Goal: Transaction & Acquisition: Purchase product/service

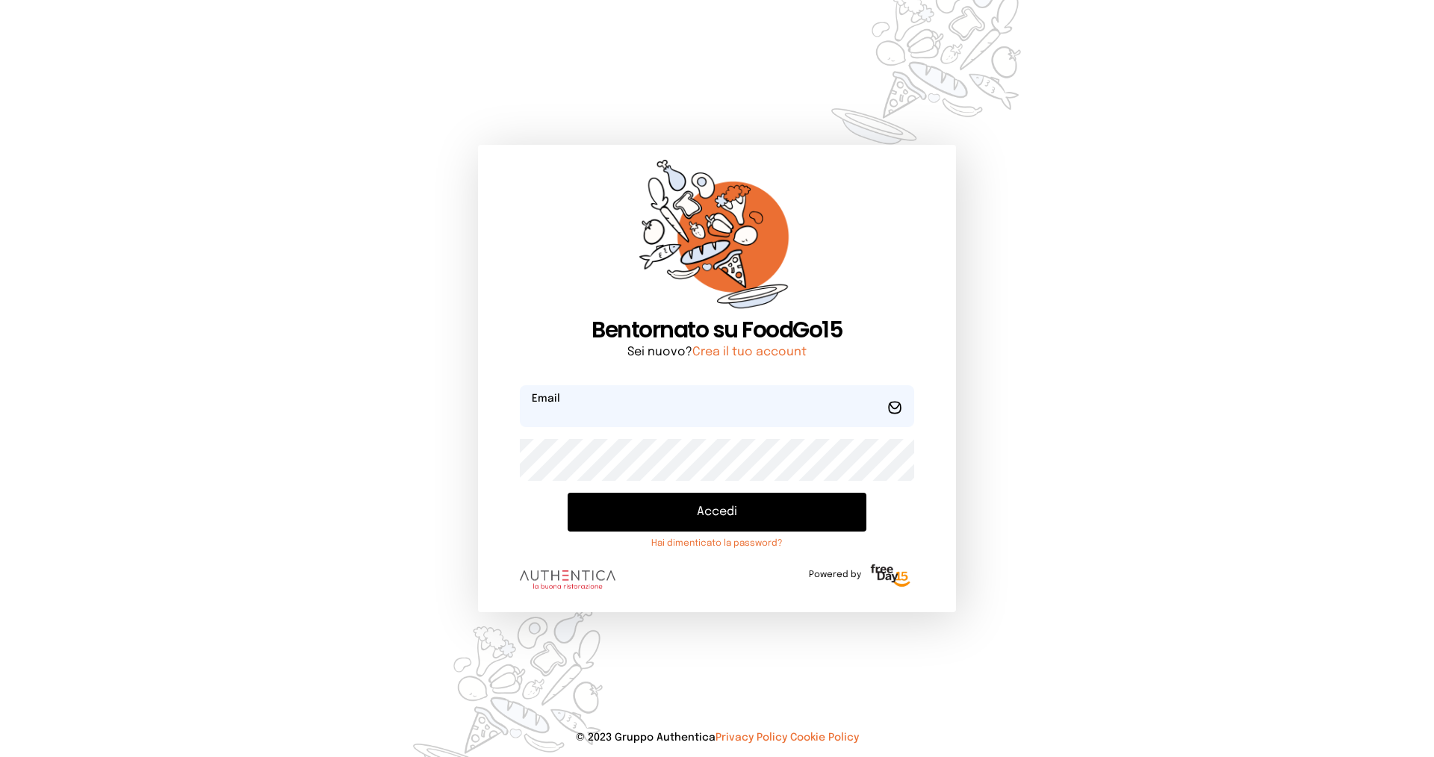
type input "**********"
click at [682, 510] on button "Accedi" at bounding box center [716, 512] width 299 height 39
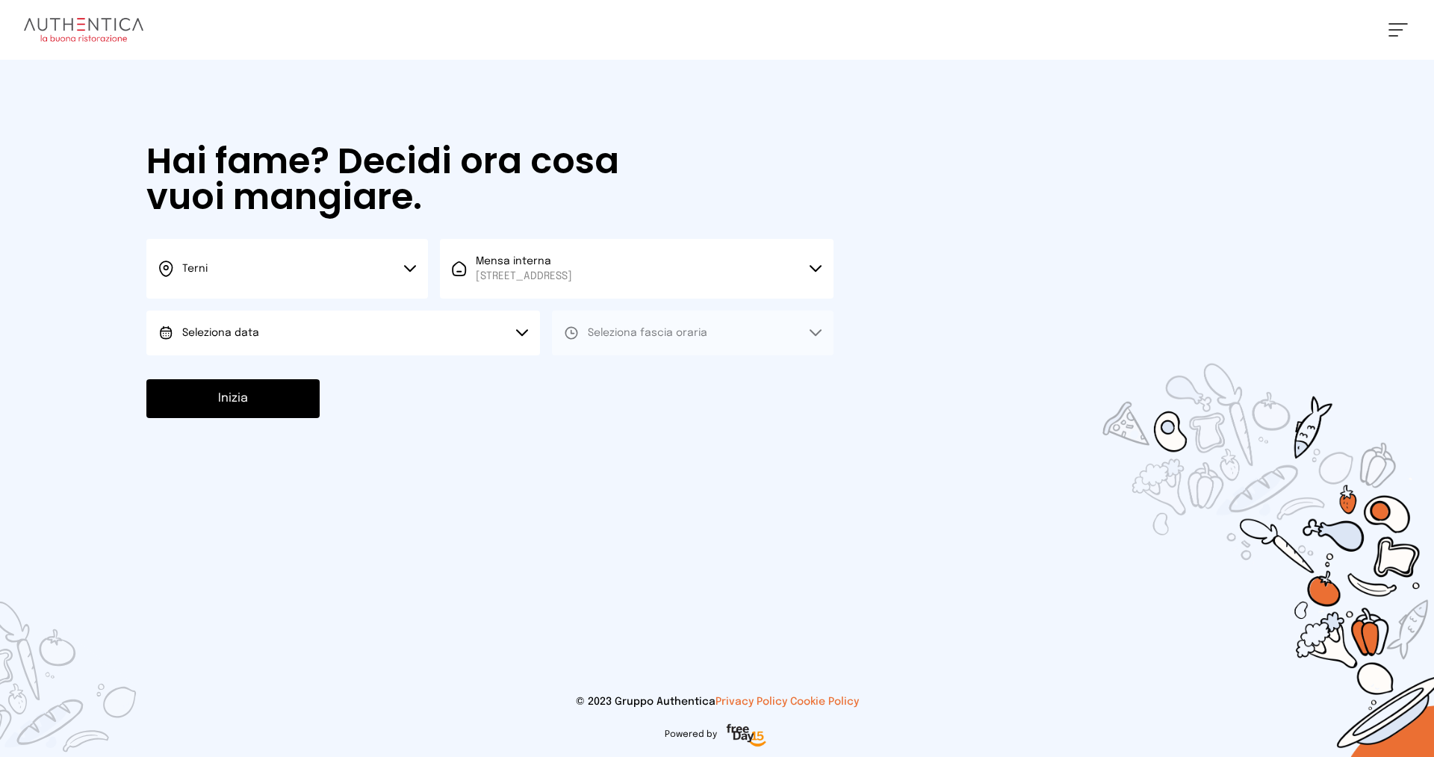
click at [515, 325] on button "Seleziona data" at bounding box center [342, 333] width 393 height 45
click at [470, 370] on li "[DATE], [DATE]" at bounding box center [342, 374] width 393 height 39
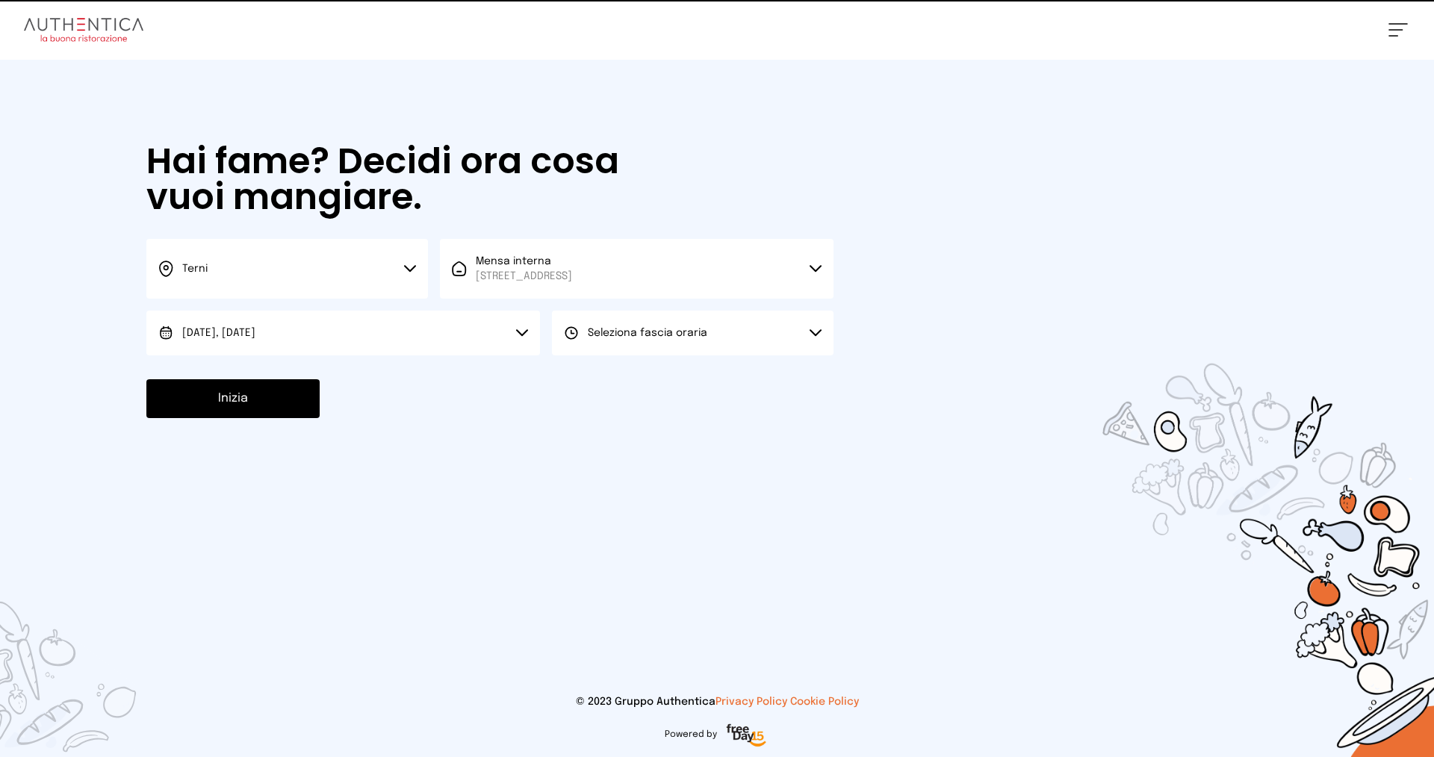
click at [645, 333] on span "Seleziona fascia oraria" at bounding box center [647, 333] width 119 height 10
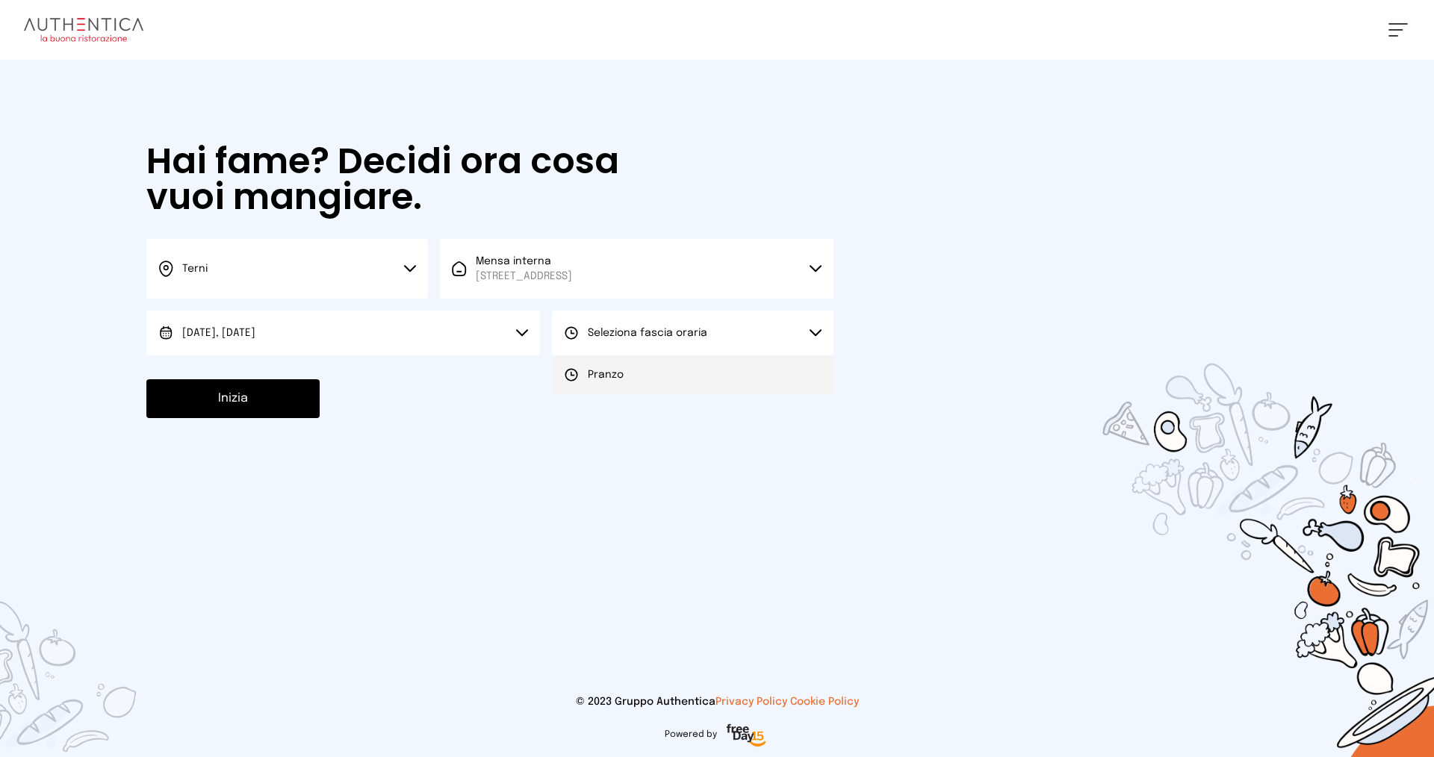
click at [632, 371] on li "Pranzo" at bounding box center [692, 374] width 281 height 39
click at [271, 408] on button "Inizia" at bounding box center [232, 398] width 173 height 39
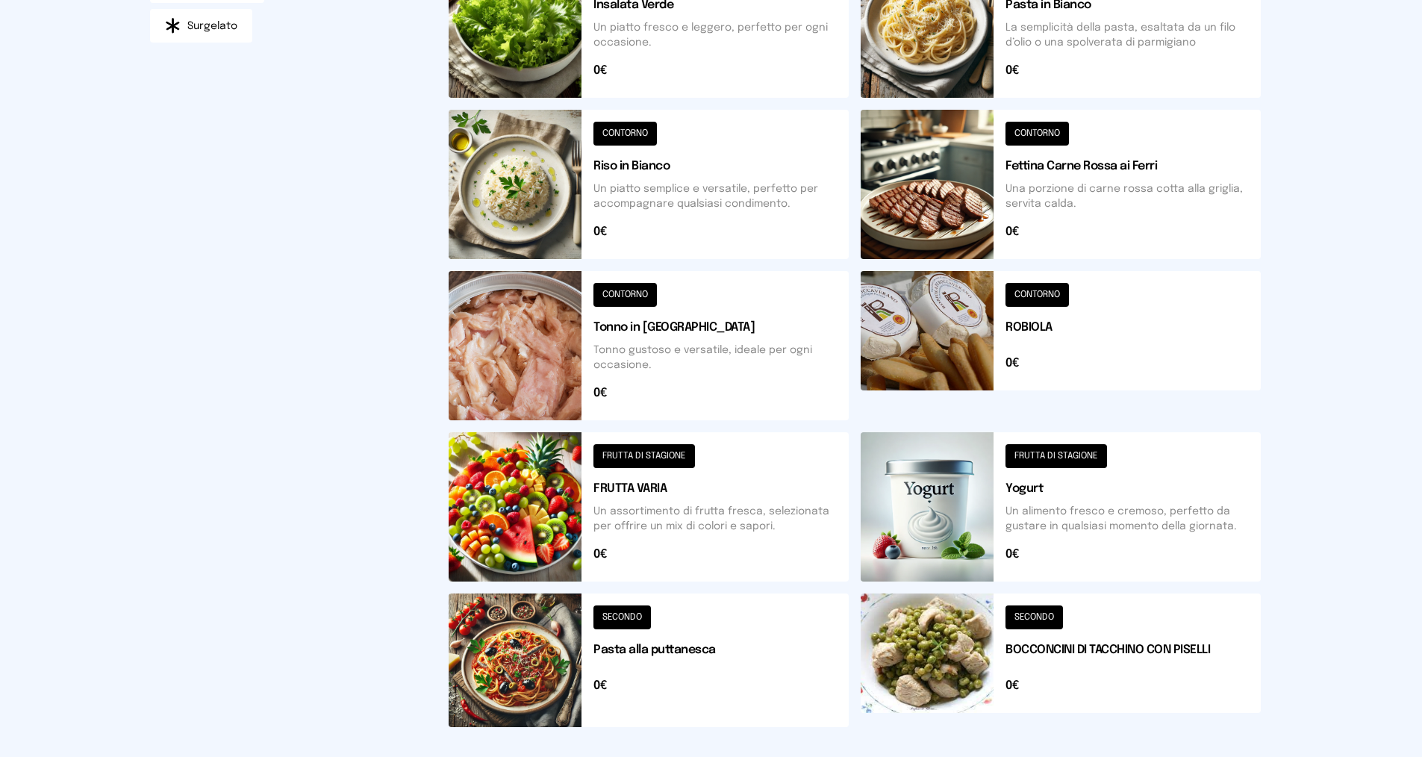
scroll to position [475, 0]
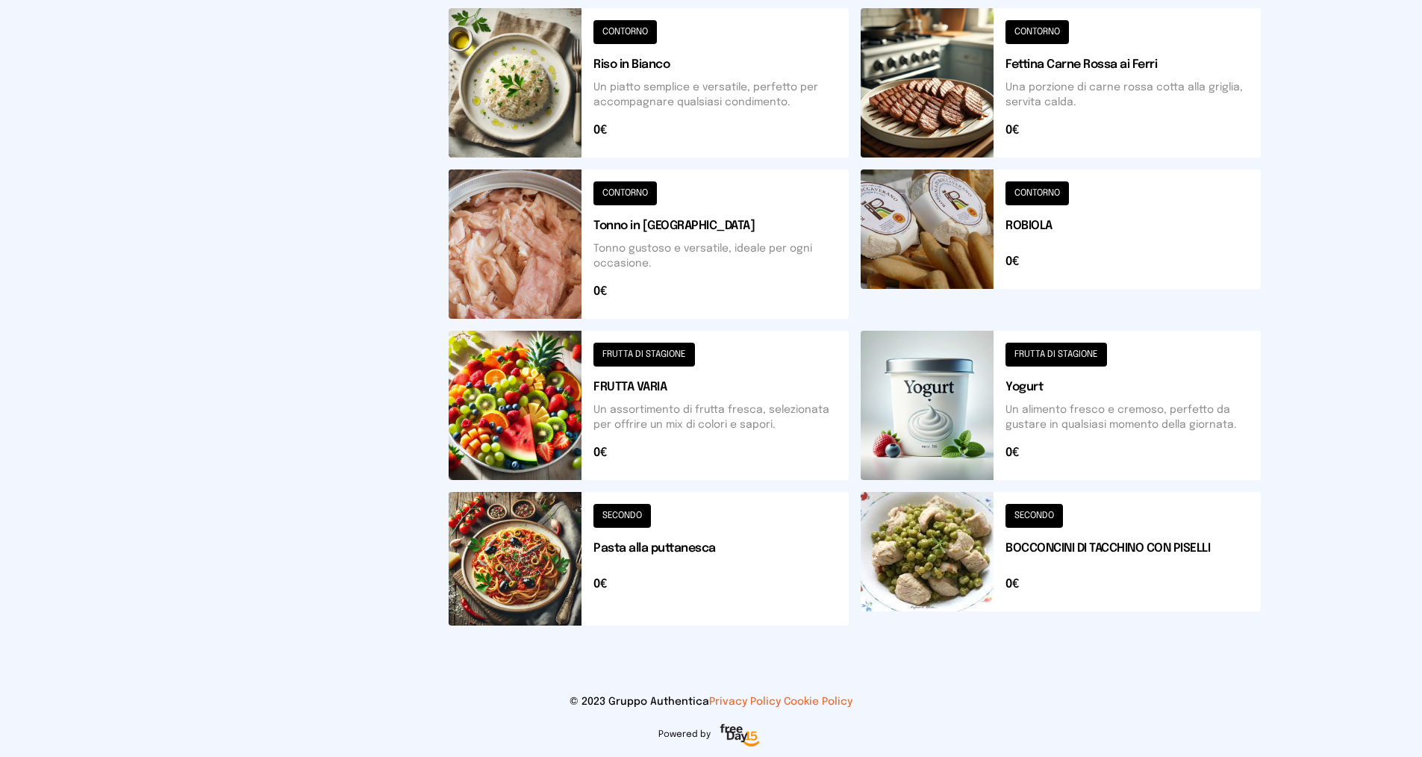
click at [1048, 527] on button at bounding box center [1061, 559] width 400 height 134
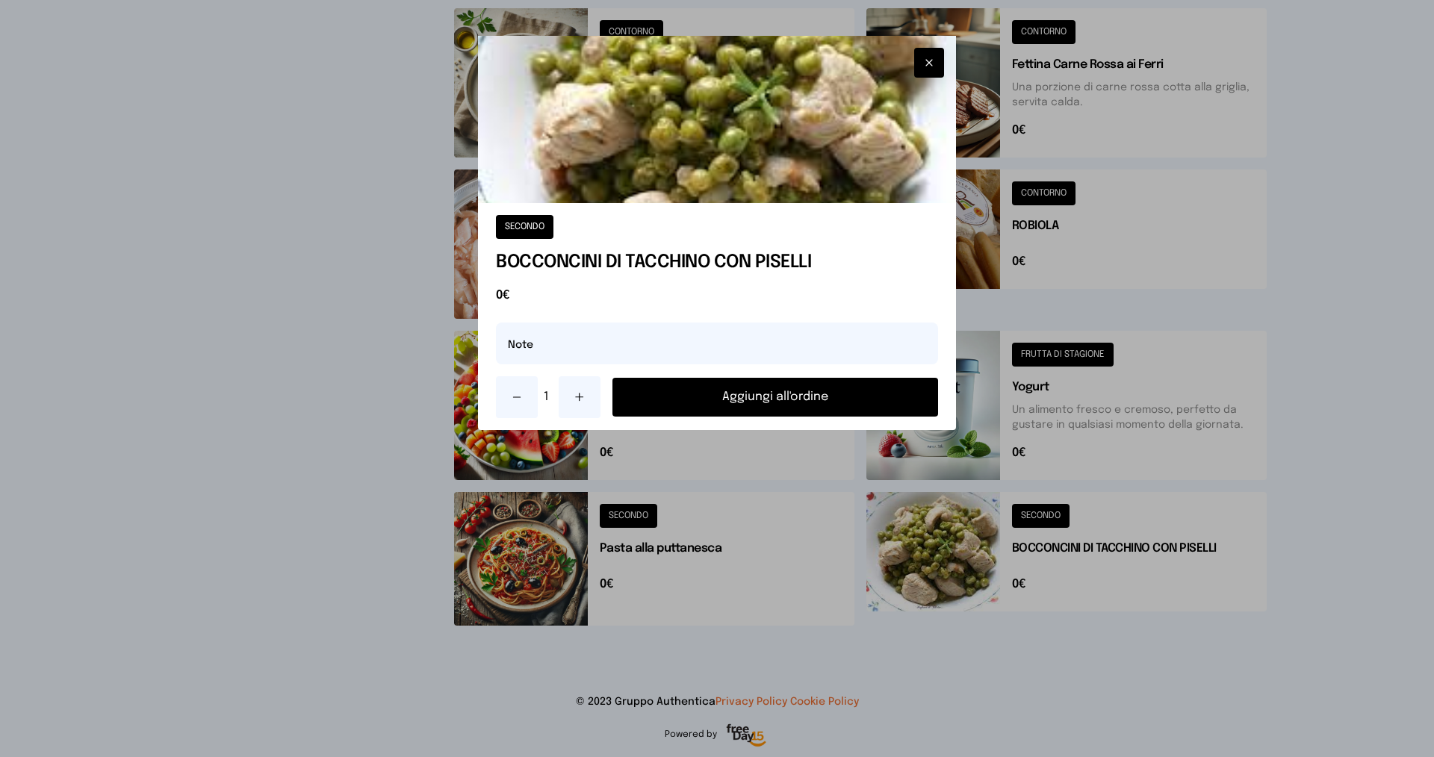
click at [821, 391] on button "Aggiungi all'ordine" at bounding box center [775, 397] width 326 height 39
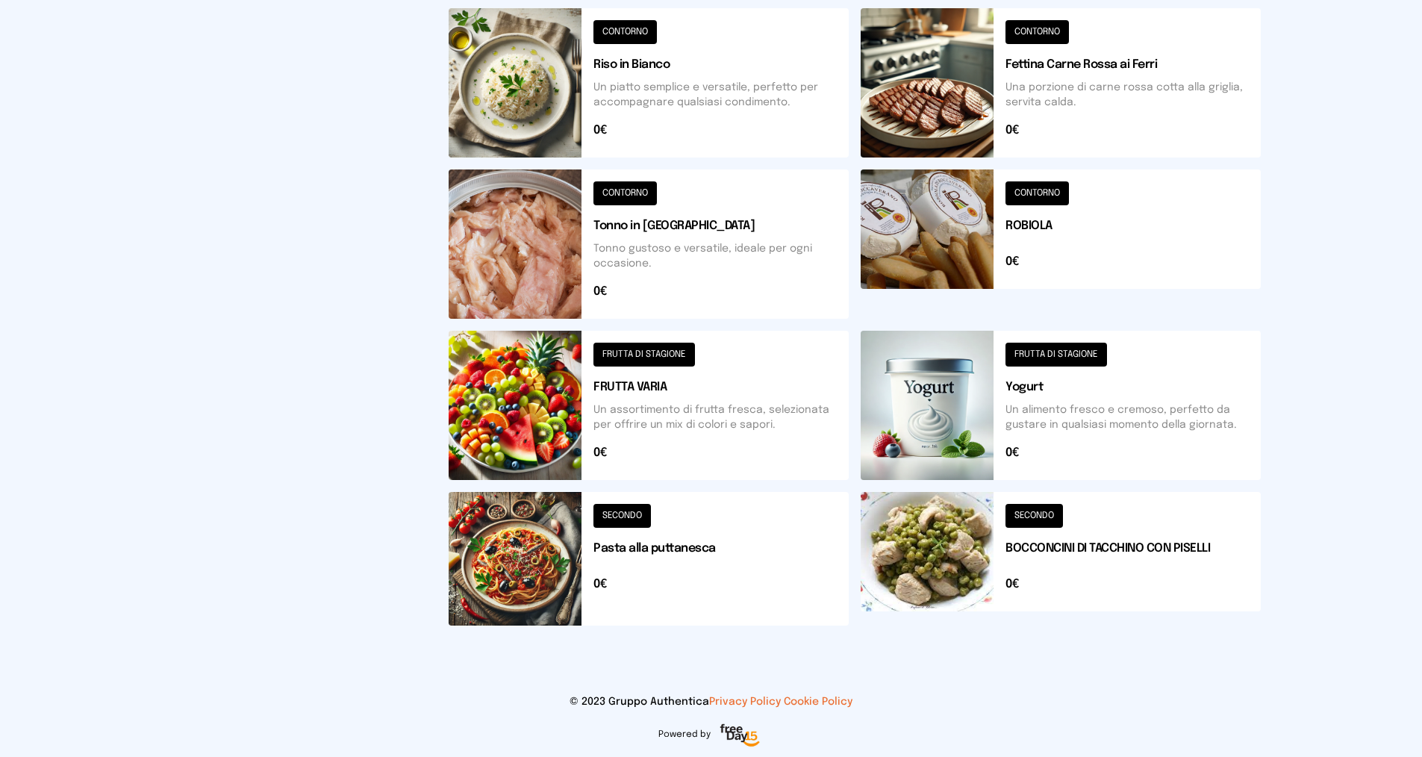
click at [613, 386] on button at bounding box center [649, 405] width 400 height 149
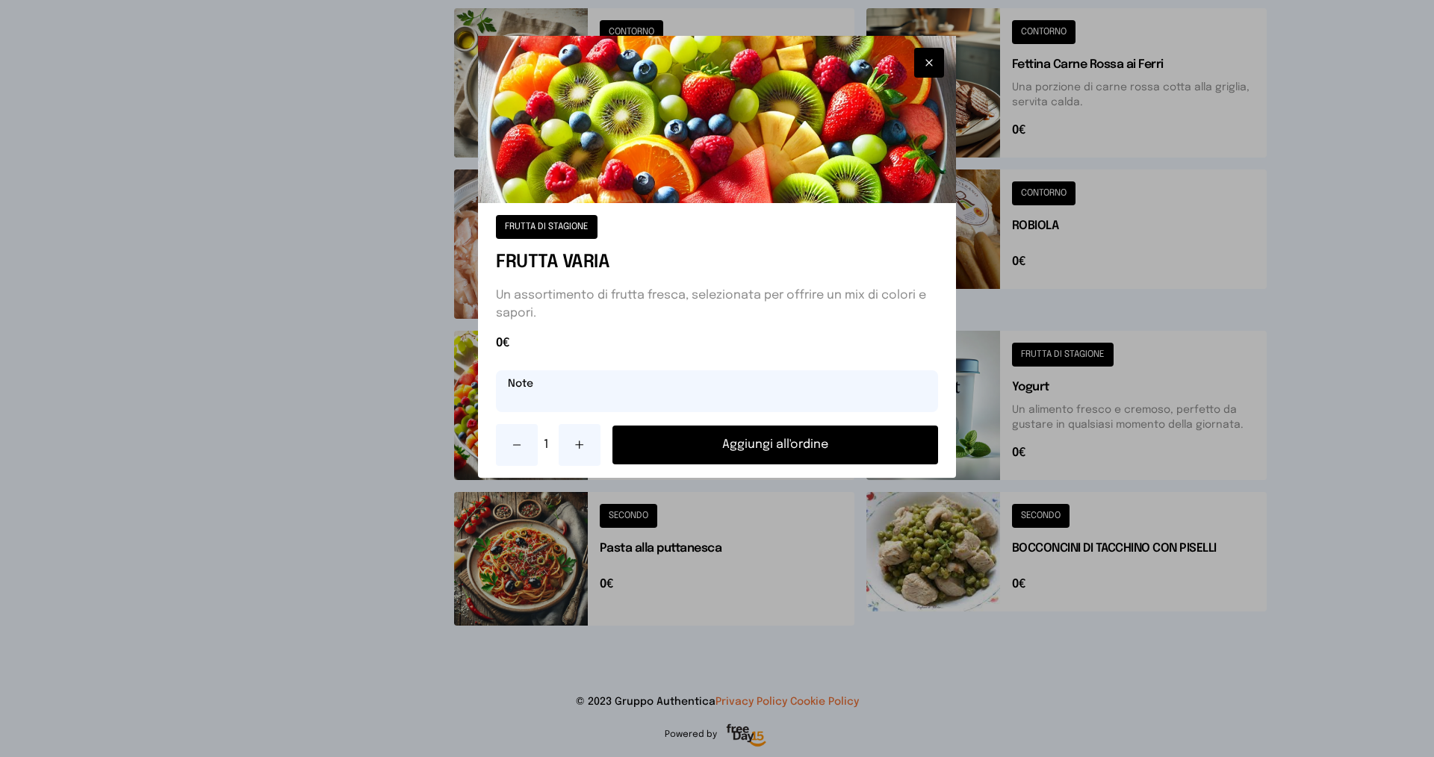
click at [526, 399] on input "text" at bounding box center [717, 391] width 442 height 42
type input "*****"
click at [727, 438] on button "Aggiungi all'ordine" at bounding box center [775, 445] width 326 height 39
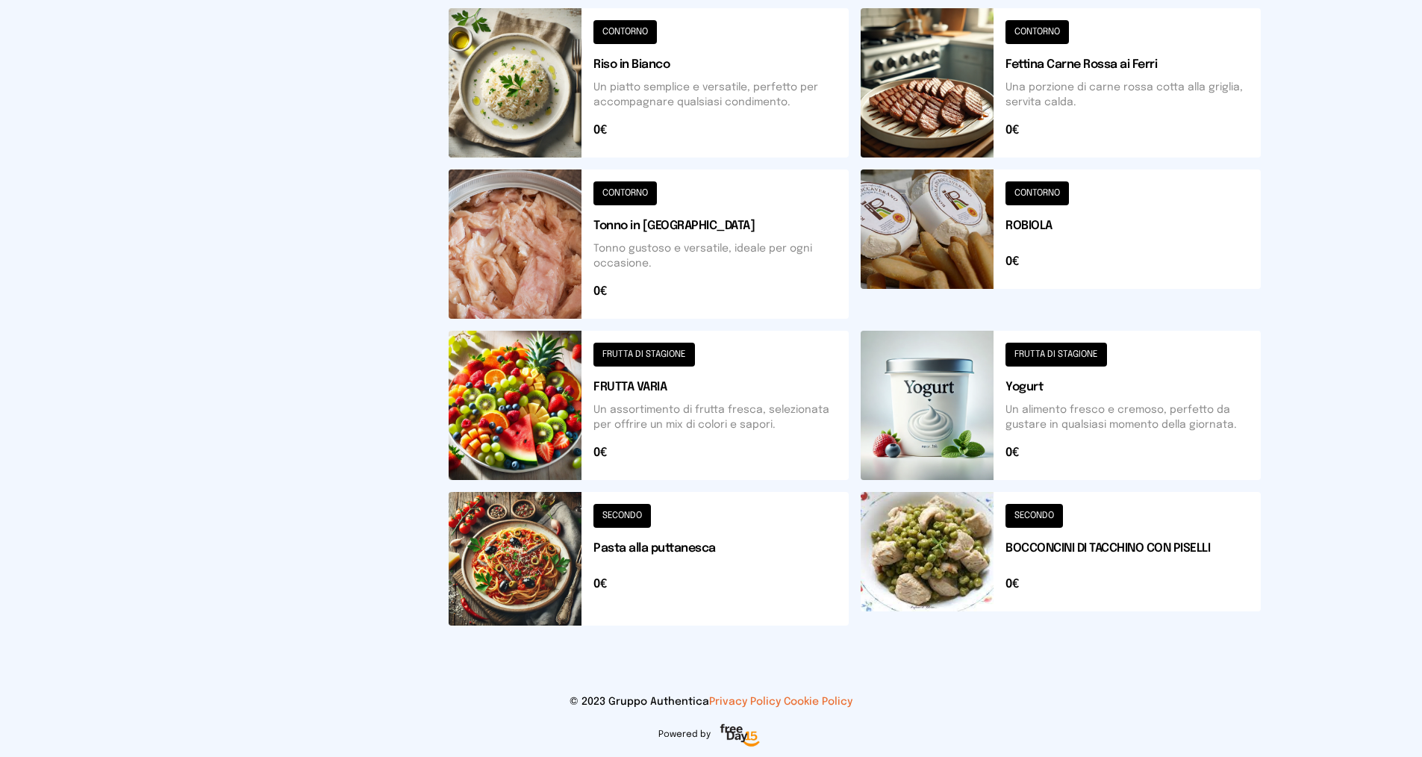
click at [1009, 376] on button at bounding box center [1061, 405] width 400 height 149
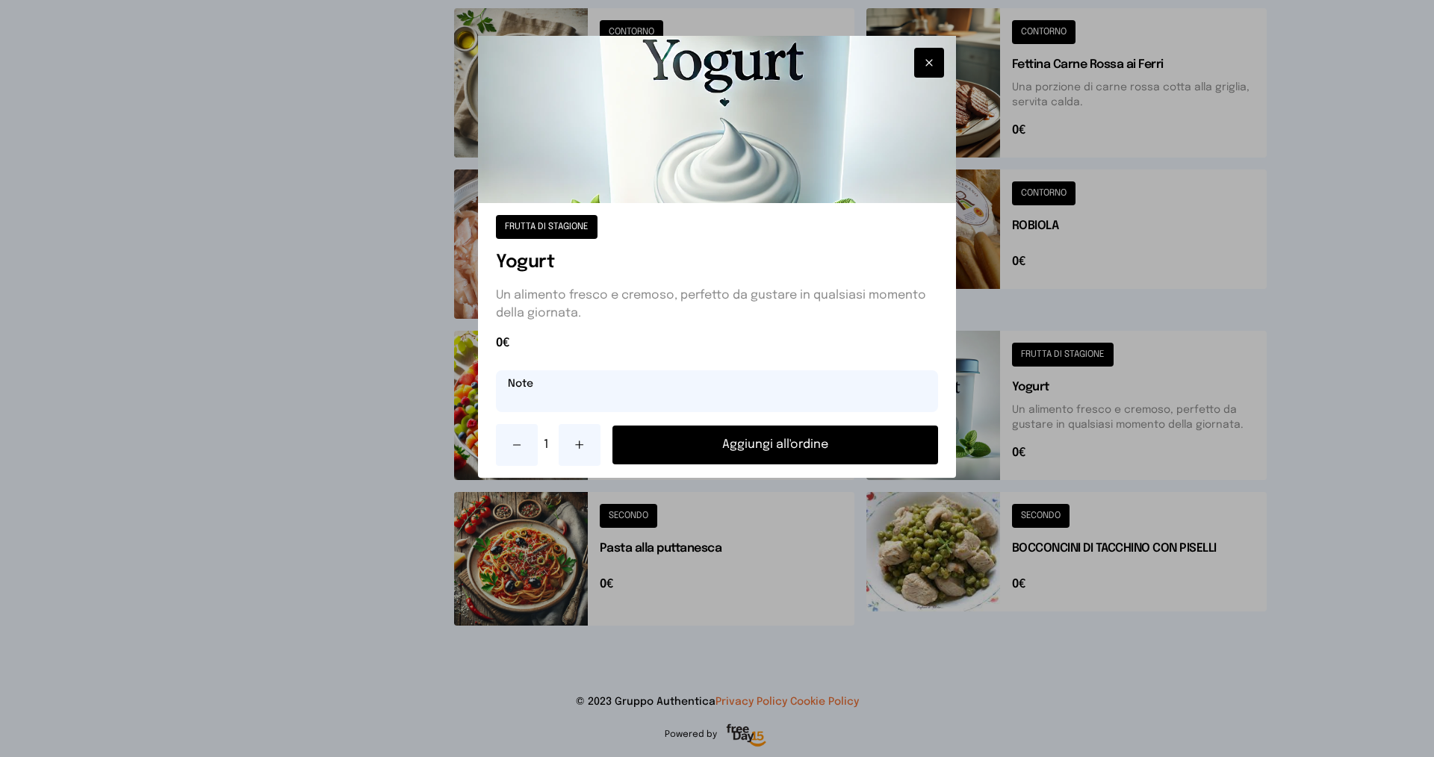
click at [627, 388] on input "text" at bounding box center [717, 391] width 442 height 42
type input "*****"
click at [756, 448] on button "Aggiungi all'ordine" at bounding box center [775, 445] width 326 height 39
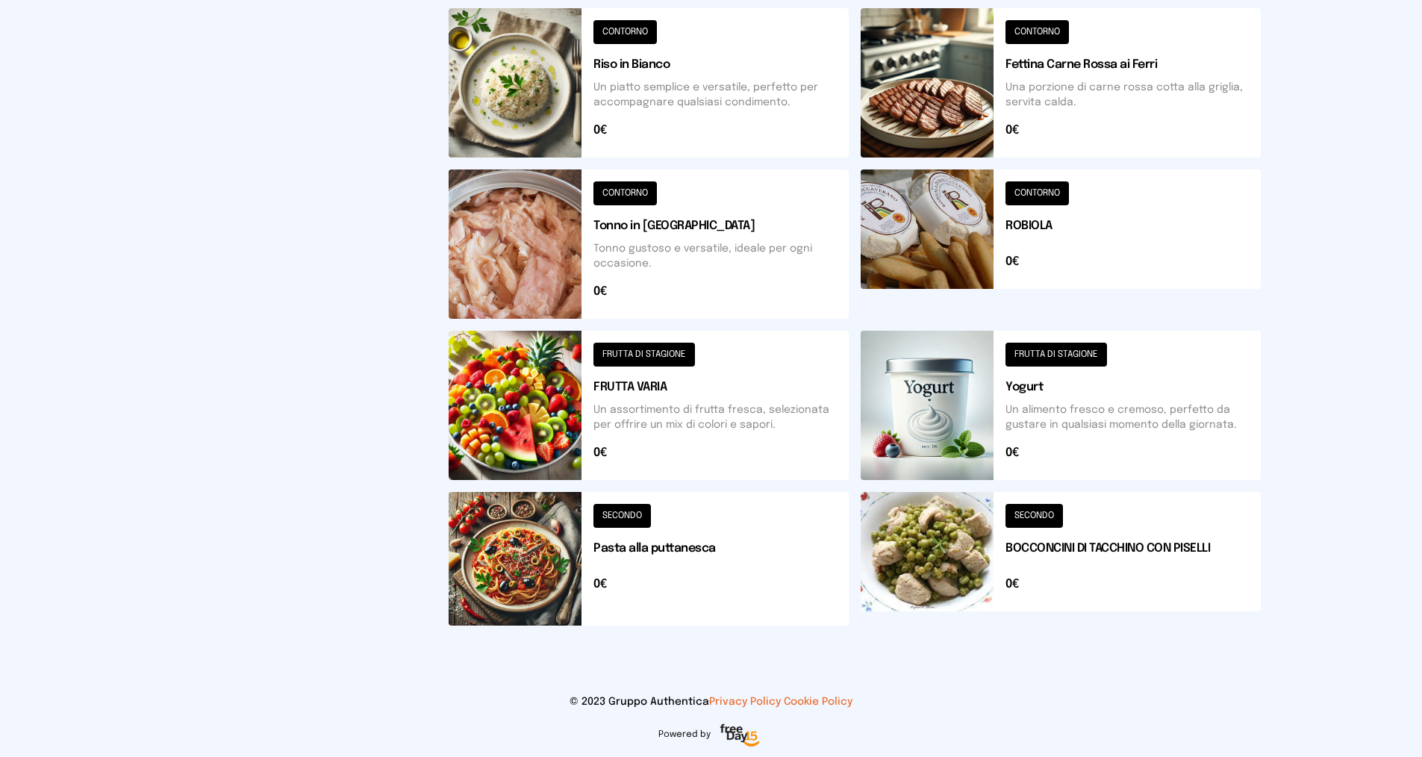
click at [1049, 206] on button at bounding box center [1061, 243] width 400 height 149
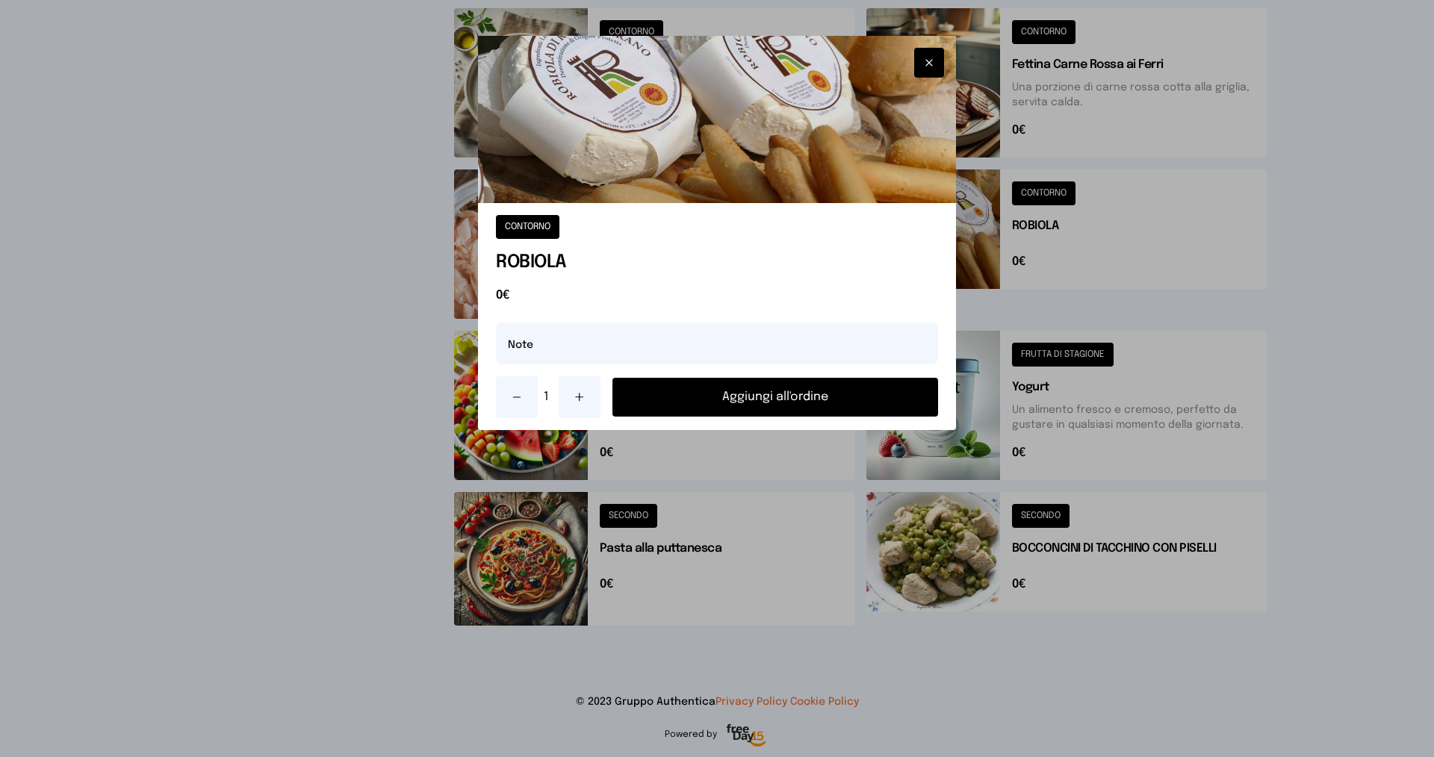
click at [743, 403] on button "Aggiungi all'ordine" at bounding box center [775, 397] width 326 height 39
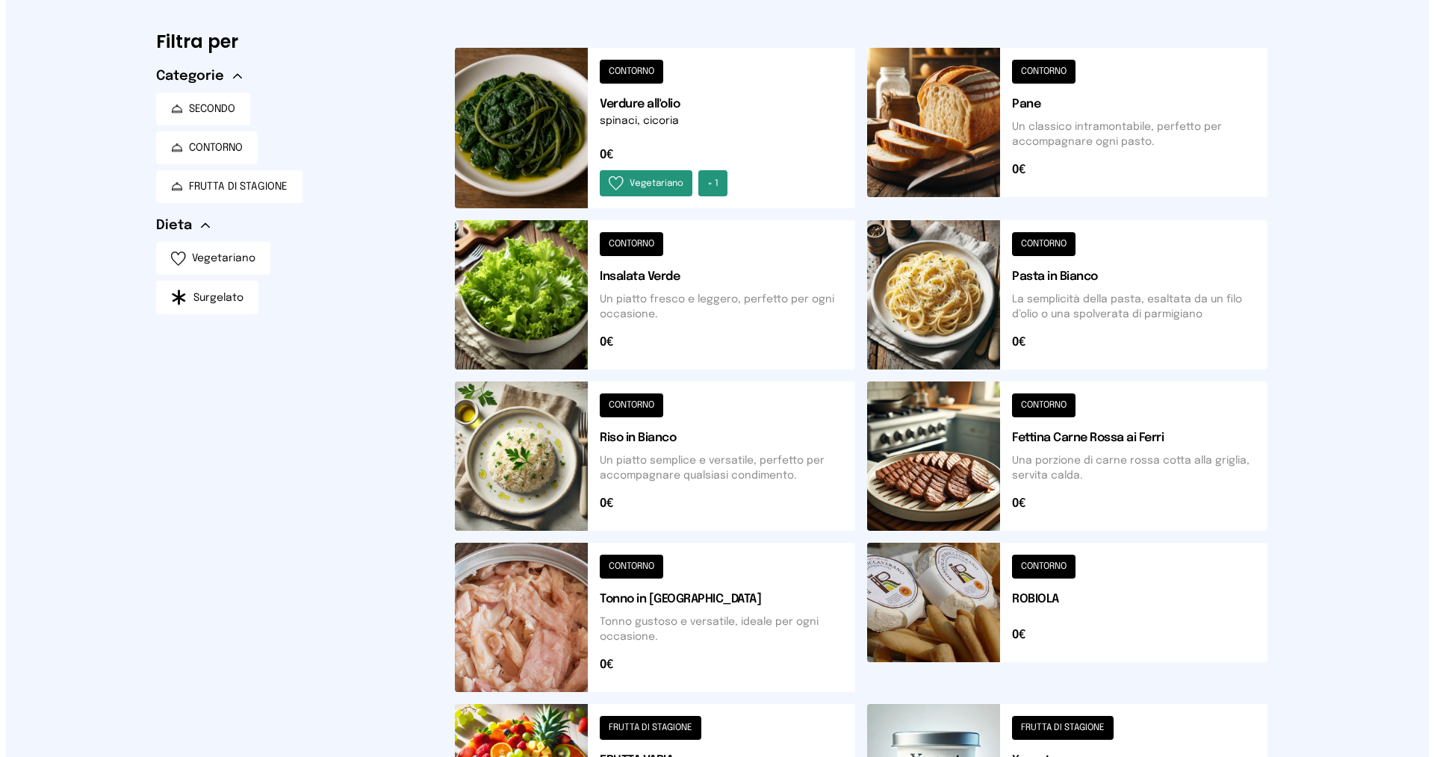
scroll to position [0, 0]
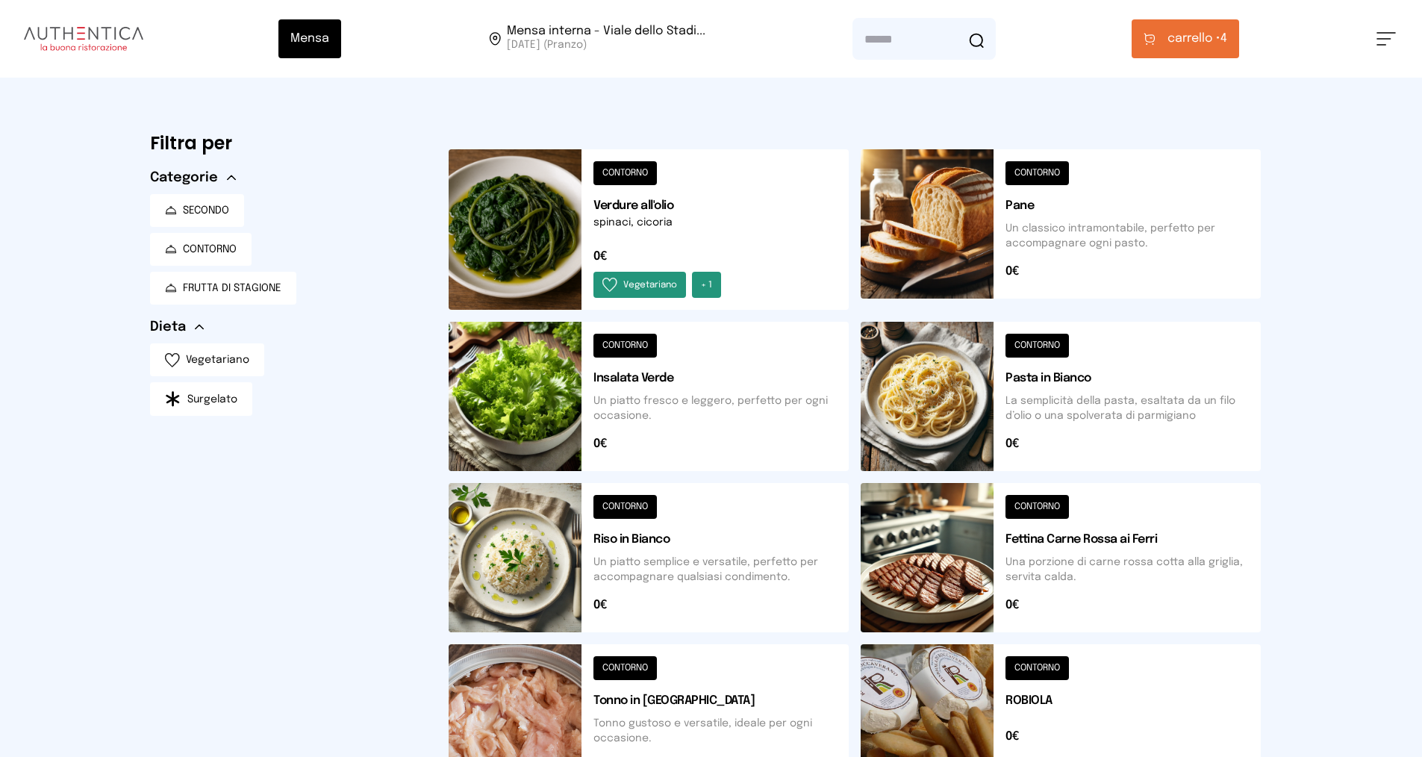
click at [1173, 36] on span "carrello •" at bounding box center [1194, 39] width 53 height 18
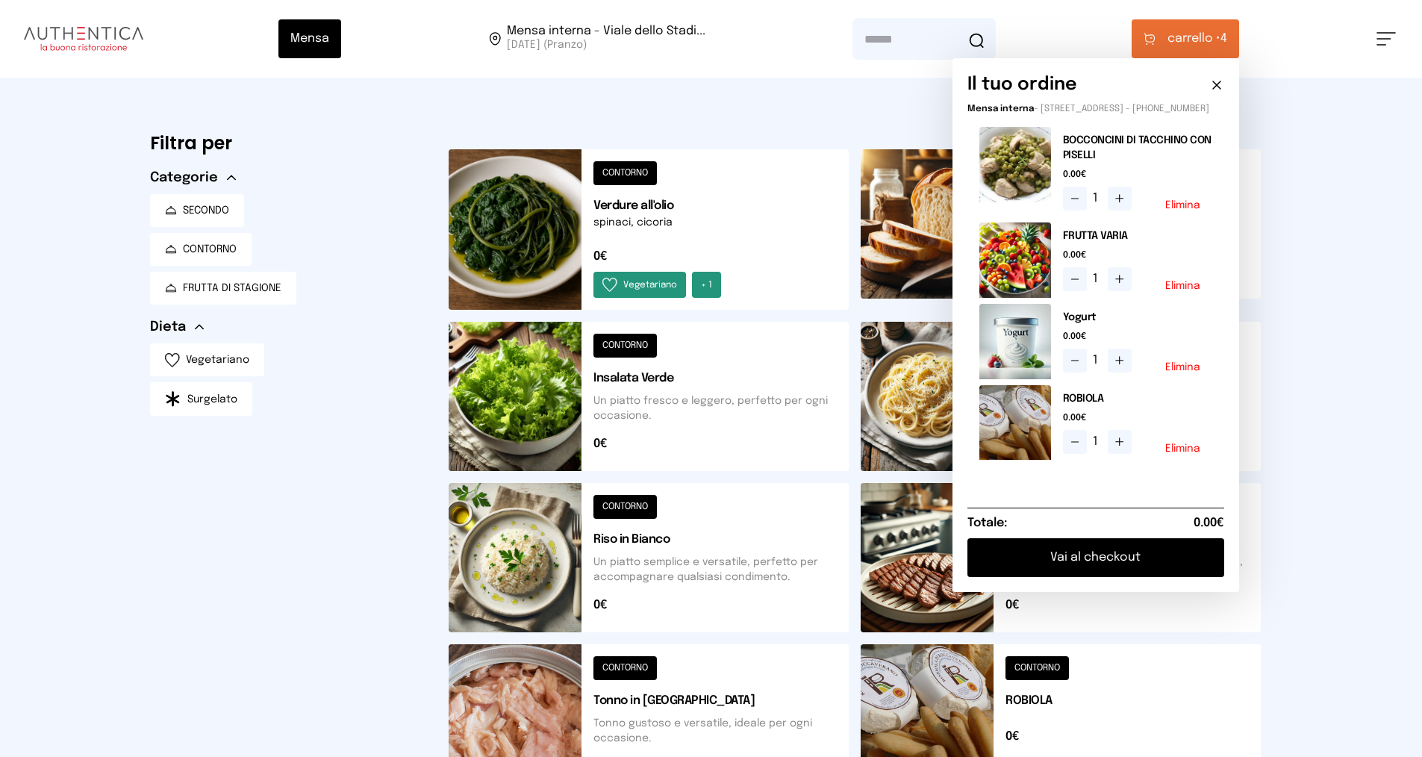
click at [629, 271] on button at bounding box center [649, 229] width 400 height 161
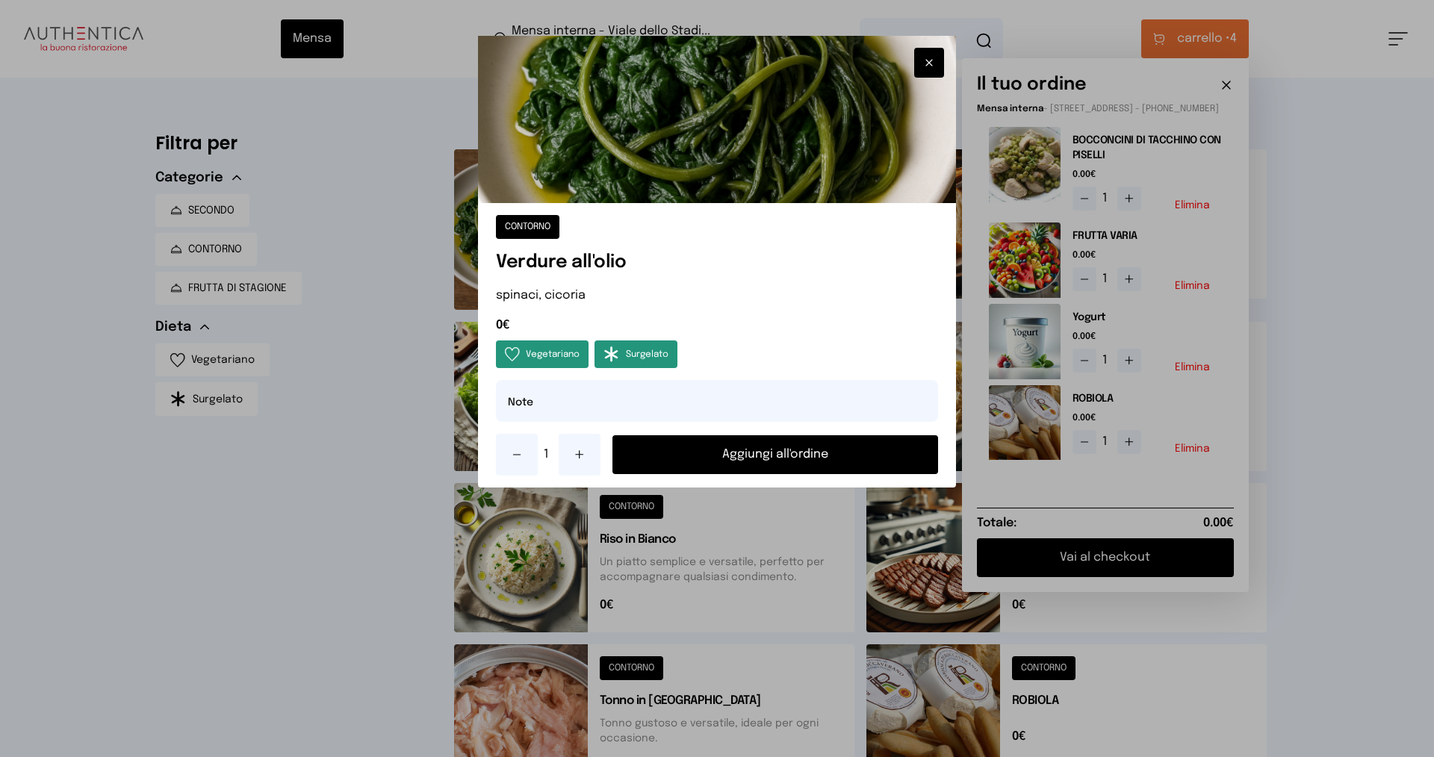
click at [681, 458] on button "Aggiungi all'ordine" at bounding box center [775, 454] width 326 height 39
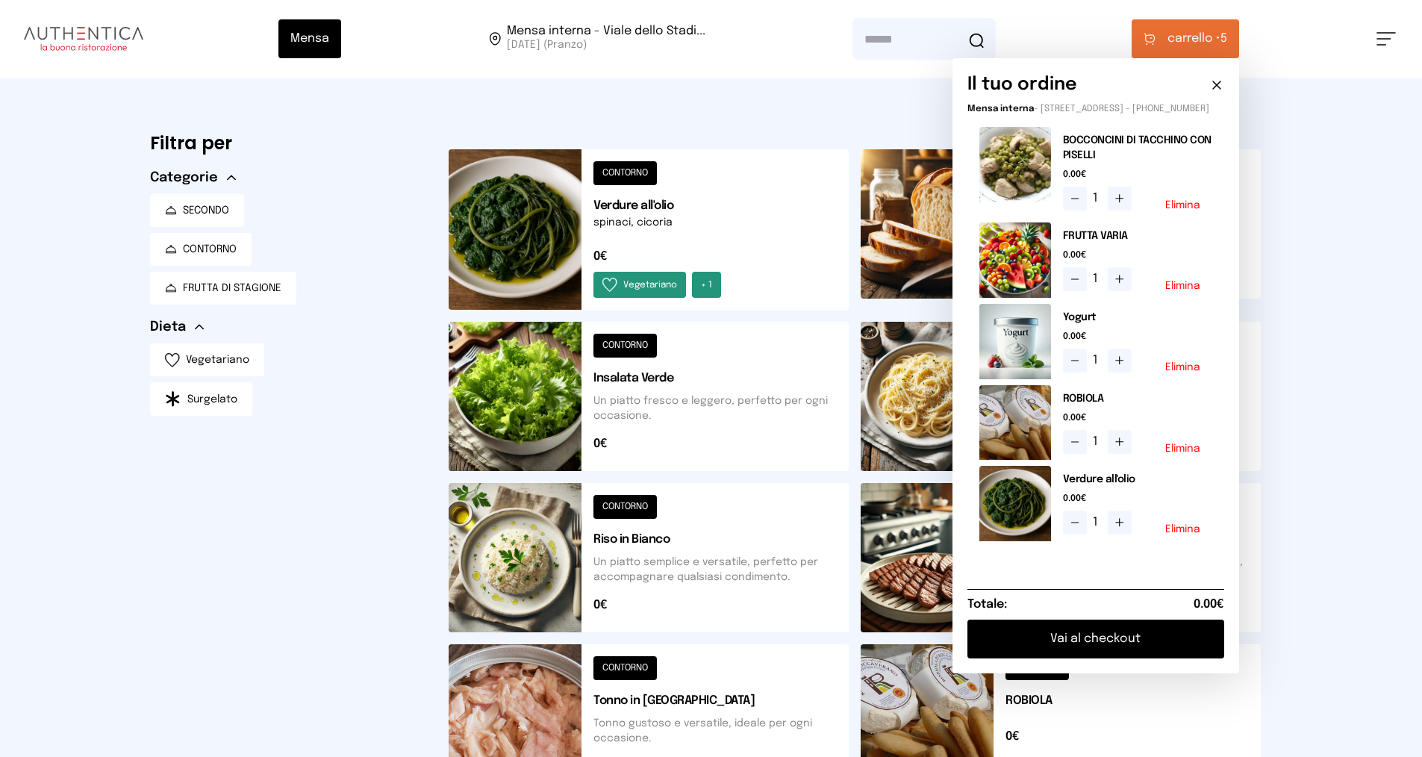
click at [1068, 657] on button "Vai al checkout" at bounding box center [1096, 639] width 257 height 39
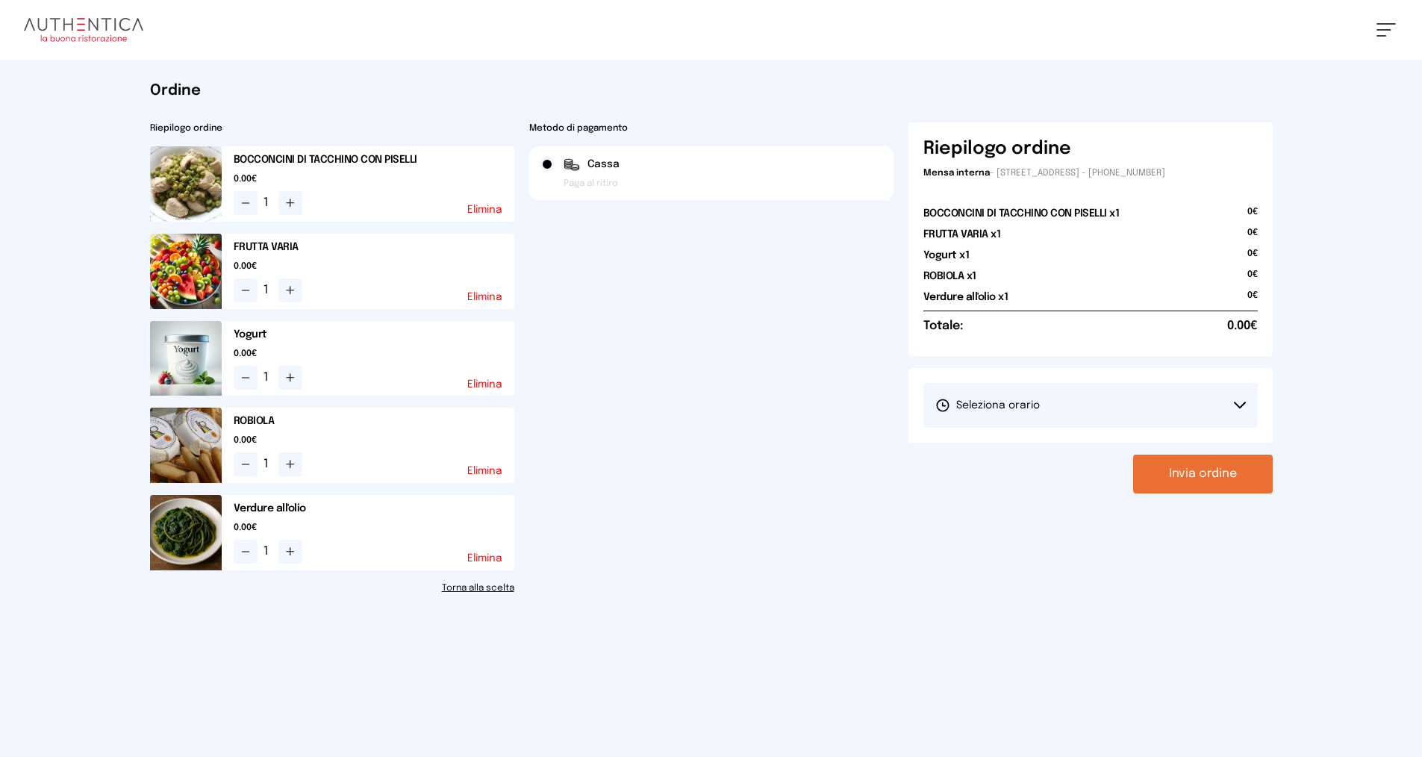
click at [969, 410] on span "Seleziona orario" at bounding box center [988, 405] width 105 height 15
click at [964, 444] on span "1° Turno (13:00 - 15:00)" at bounding box center [992, 447] width 113 height 15
click at [1225, 471] on button "Invia ordine" at bounding box center [1203, 474] width 140 height 39
